Goal: Information Seeking & Learning: Compare options

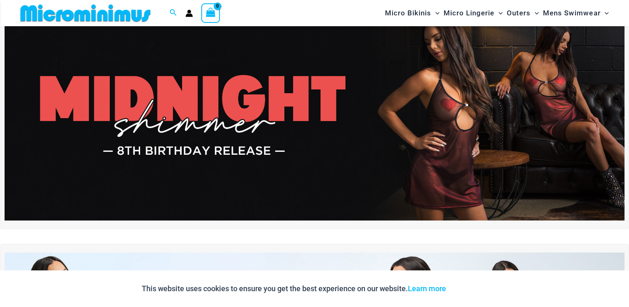
scroll to position [77, 0]
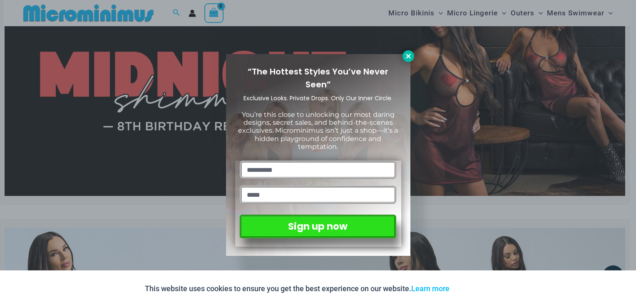
click at [409, 57] on icon at bounding box center [408, 56] width 5 height 5
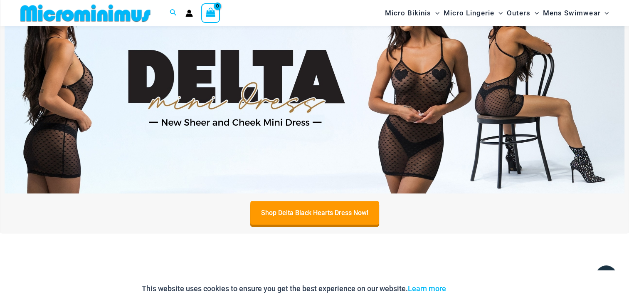
scroll to position [320, 0]
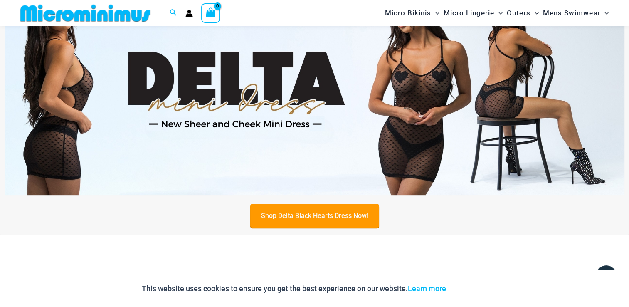
click at [295, 217] on link "Shop Delta Black Hearts Dress Now!" at bounding box center [314, 216] width 129 height 24
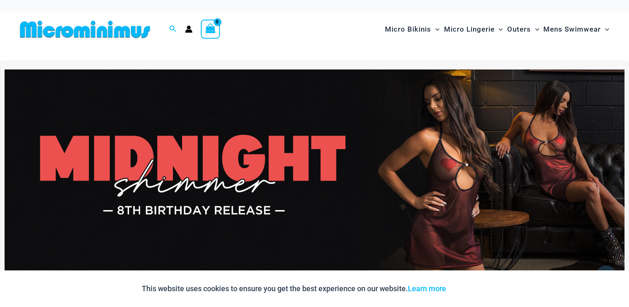
scroll to position [0, 0]
click at [228, 178] on img at bounding box center [315, 174] width 620 height 211
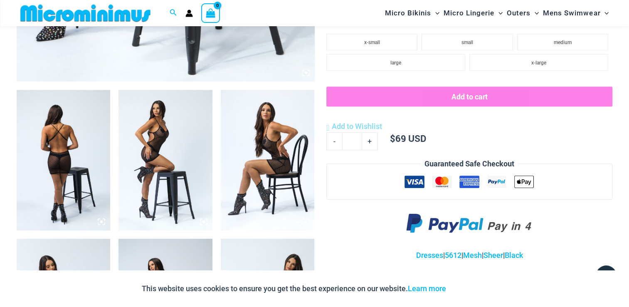
scroll to position [442, 0]
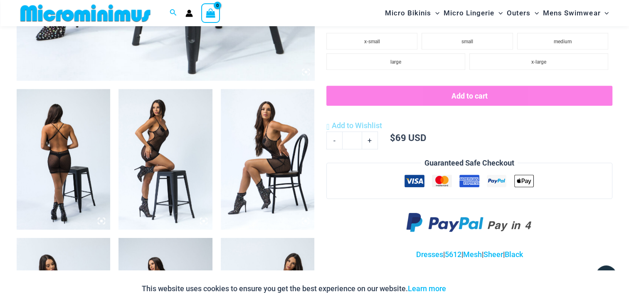
click at [60, 168] on img at bounding box center [64, 159] width 94 height 141
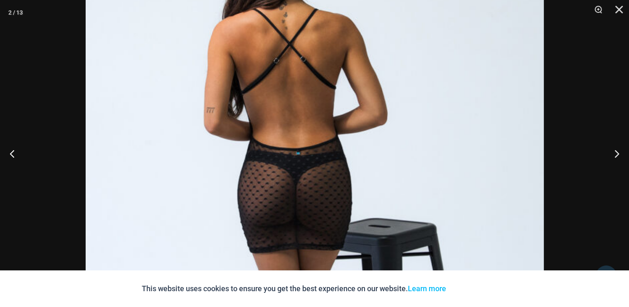
click at [37, 70] on div at bounding box center [314, 153] width 629 height 307
click at [44, 80] on div at bounding box center [314, 153] width 629 height 307
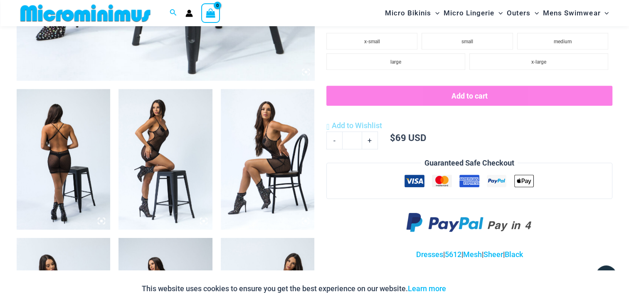
click at [161, 165] on img at bounding box center [166, 159] width 94 height 141
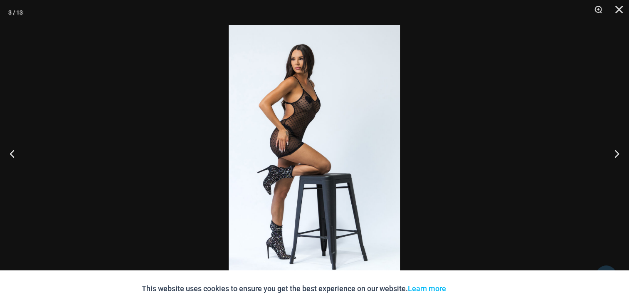
click at [193, 101] on div at bounding box center [314, 153] width 629 height 307
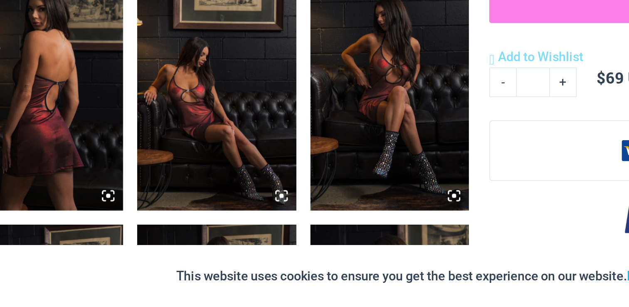
scroll to position [432, 0]
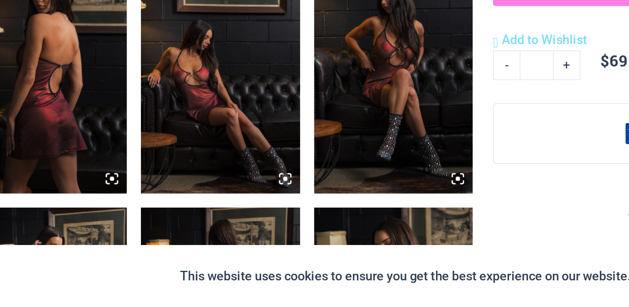
click at [66, 188] on img at bounding box center [64, 169] width 94 height 141
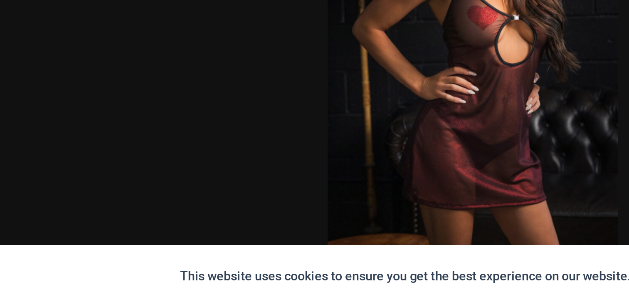
click at [146, 183] on div at bounding box center [314, 153] width 629 height 307
click at [143, 183] on div at bounding box center [314, 153] width 629 height 307
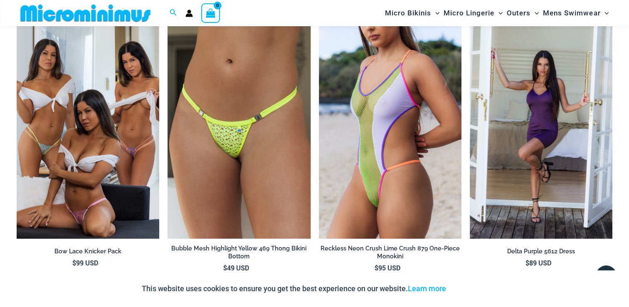
scroll to position [2341, 0]
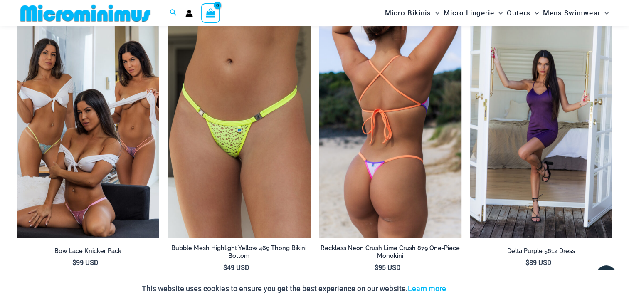
click at [413, 164] on img at bounding box center [390, 131] width 143 height 214
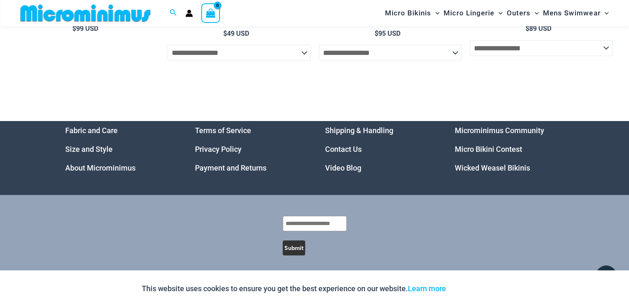
scroll to position [2579, 0]
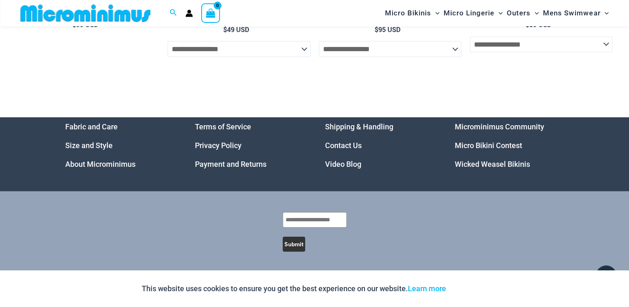
click at [339, 161] on link "Video Blog" at bounding box center [343, 164] width 36 height 9
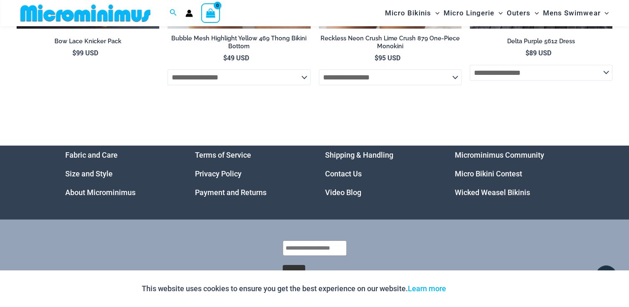
scroll to position [2551, 0]
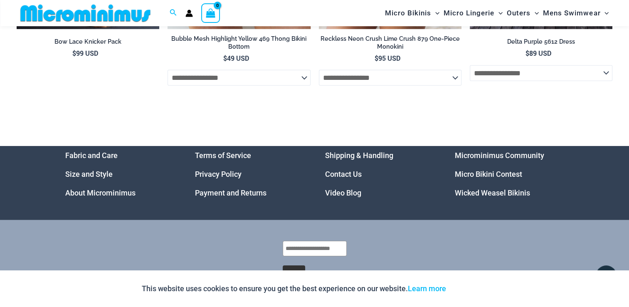
click at [483, 171] on link "Micro Bikini Contest" at bounding box center [488, 174] width 67 height 9
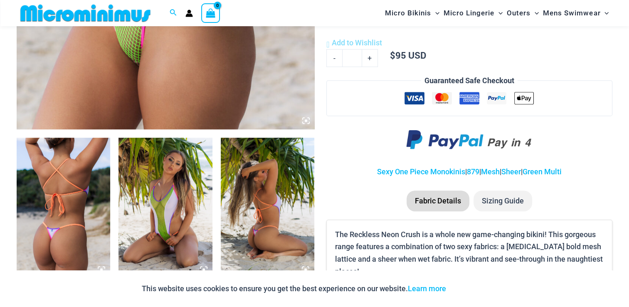
scroll to position [386, 0]
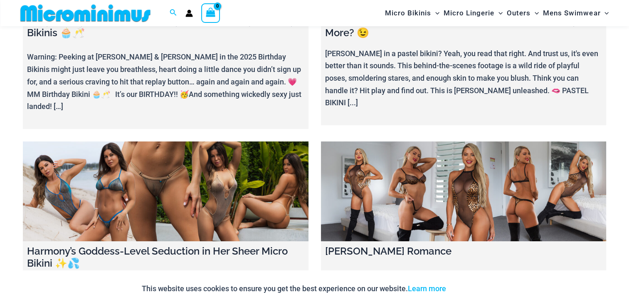
scroll to position [159, 0]
